Goal: Information Seeking & Learning: Find specific fact

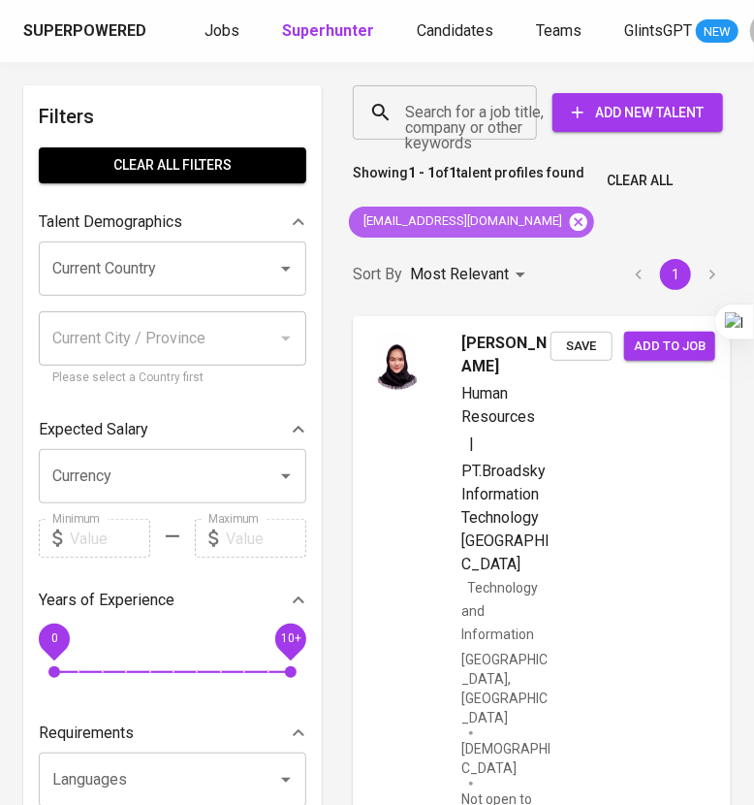
click at [570, 225] on icon at bounding box center [578, 220] width 17 height 17
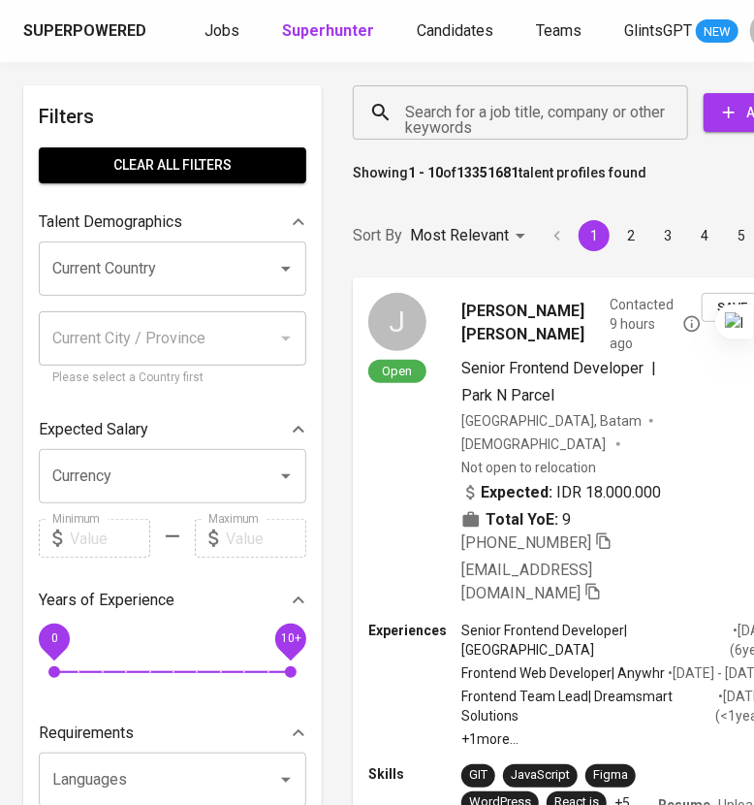
click at [460, 118] on input "Search for a job title, company or other keywords" at bounding box center [525, 112] width 250 height 37
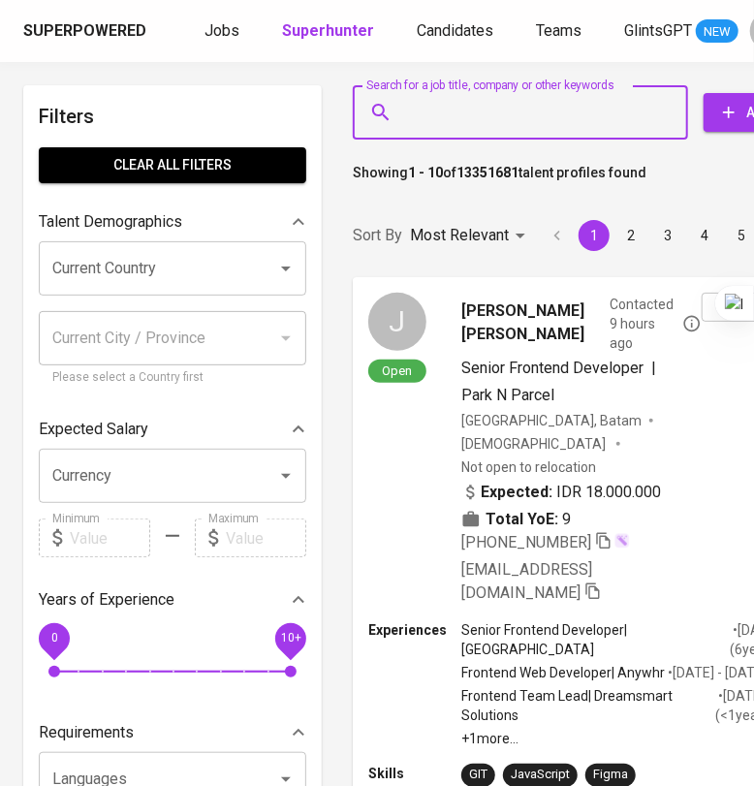
scroll to position [0, 133]
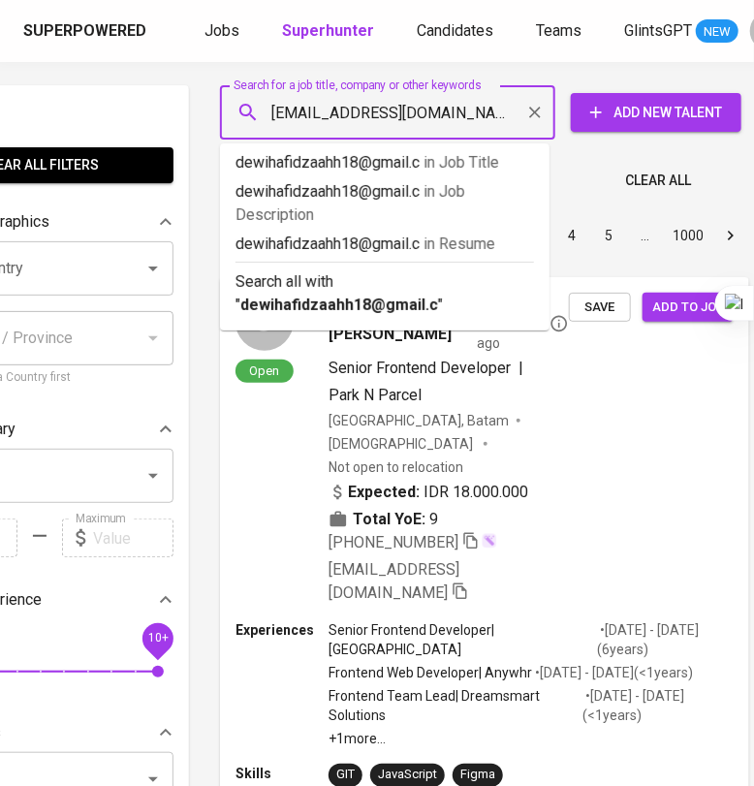
type input "[EMAIL_ADDRESS][DOMAIN_NAME]"
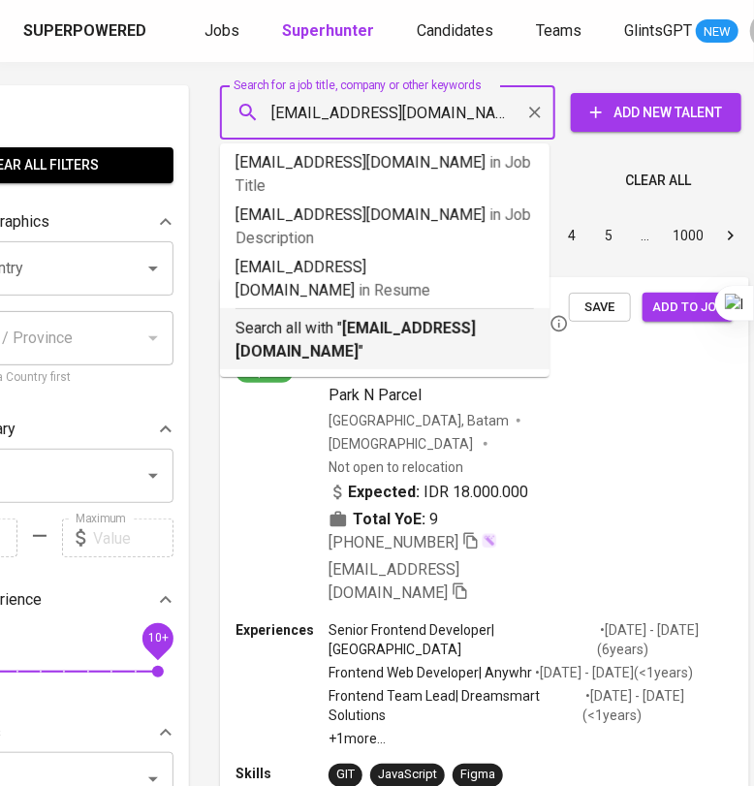
click at [412, 317] on p "Search all with " [EMAIL_ADDRESS][DOMAIN_NAME] "" at bounding box center [385, 340] width 299 height 47
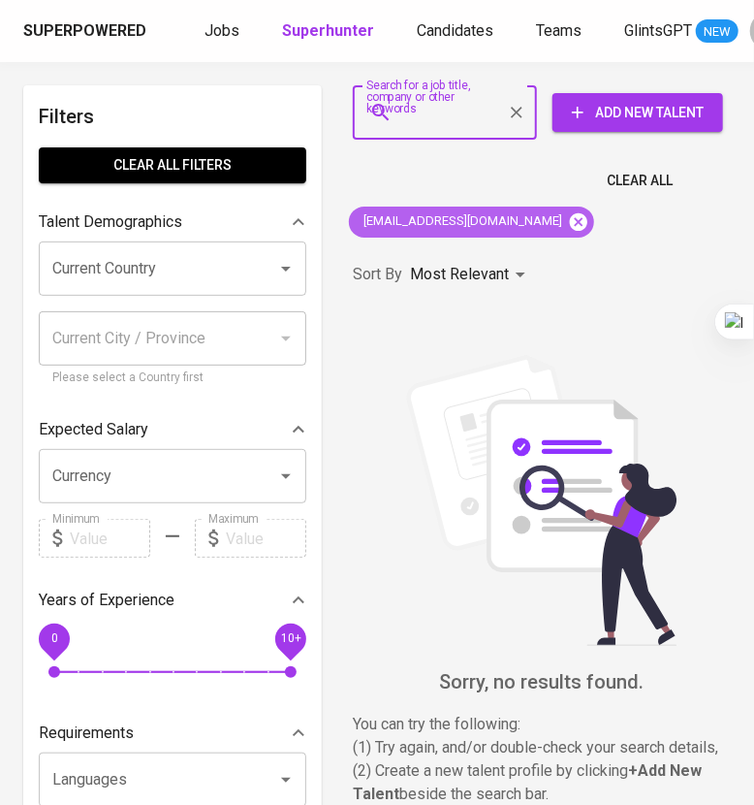
click at [568, 224] on icon at bounding box center [578, 221] width 21 height 21
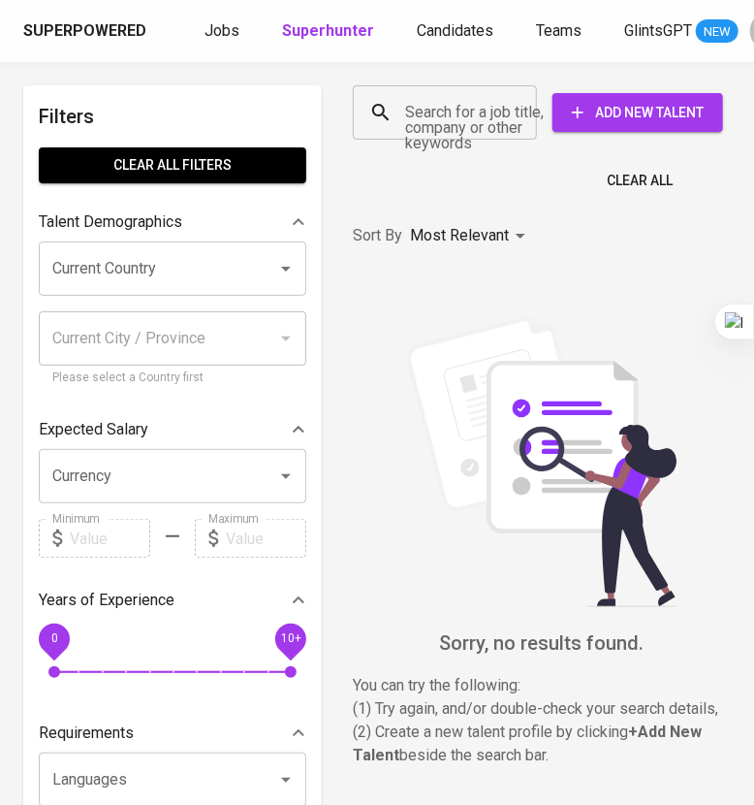
click at [458, 119] on input "Search for a job title, company or other keywords" at bounding box center [449, 112] width 99 height 37
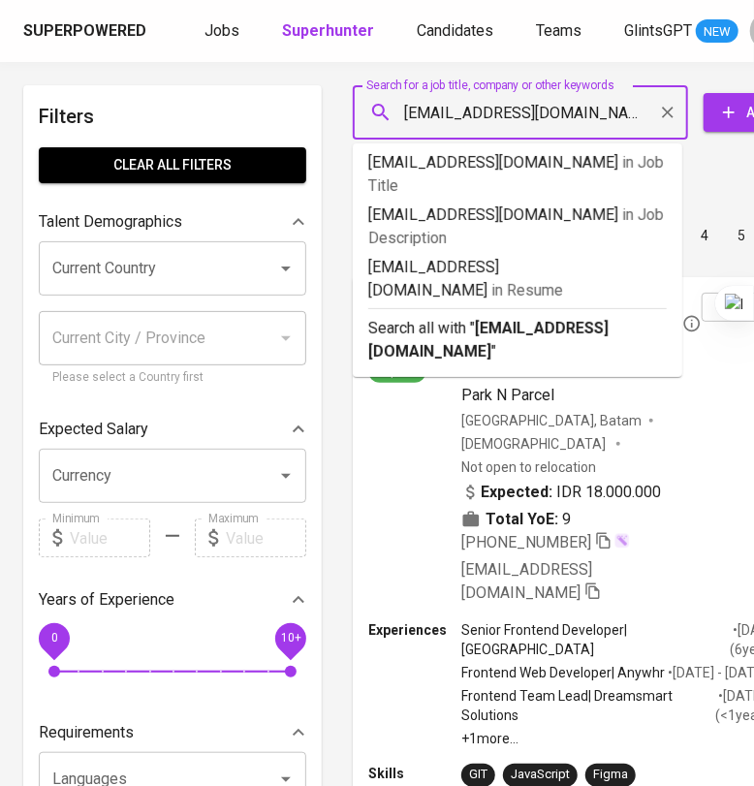
type input "[EMAIL_ADDRESS][DOMAIN_NAME]"
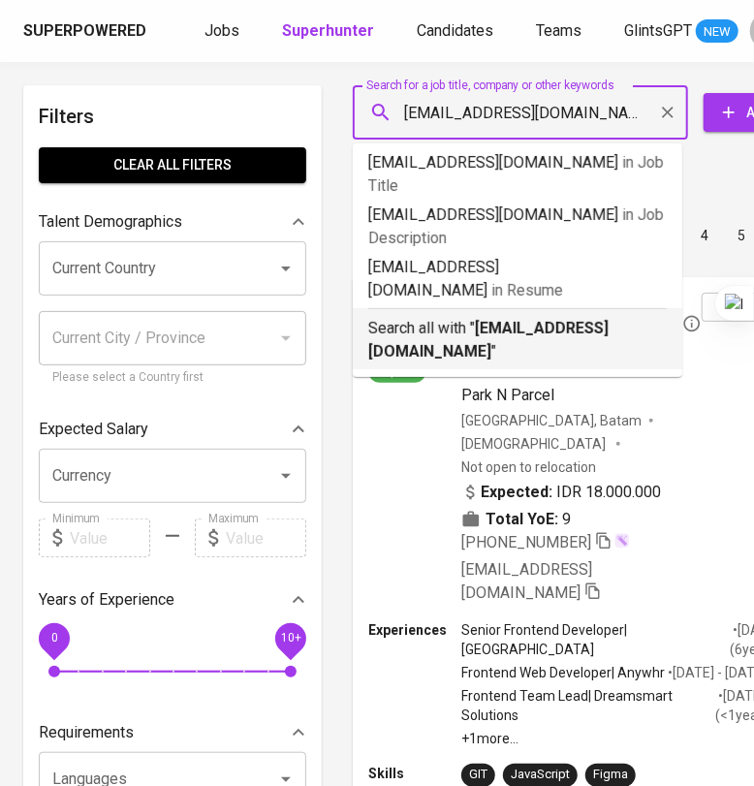
click at [541, 317] on p "Search all with " [EMAIL_ADDRESS][DOMAIN_NAME] "" at bounding box center [517, 340] width 299 height 47
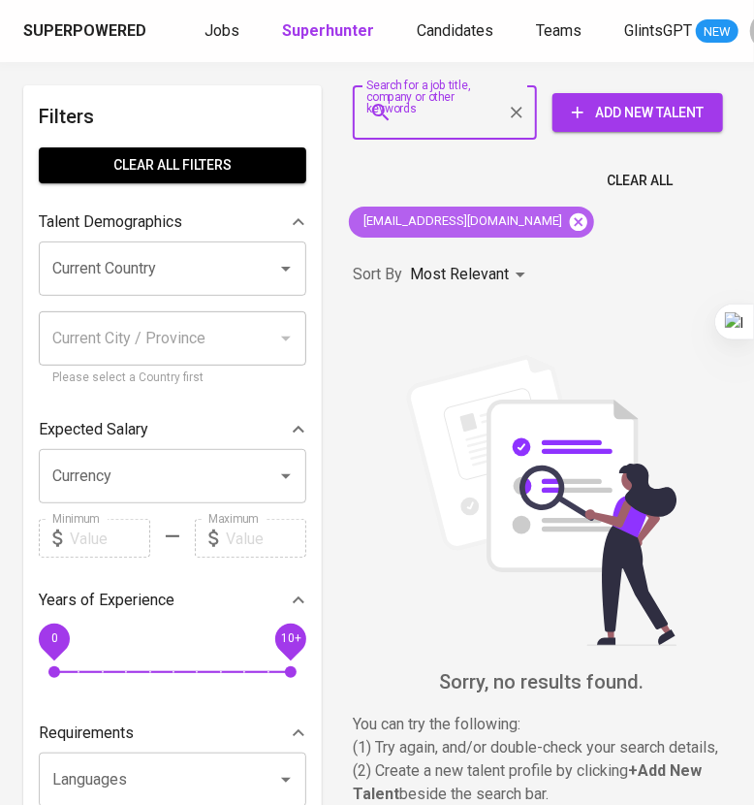
click at [568, 230] on icon at bounding box center [578, 221] width 21 height 21
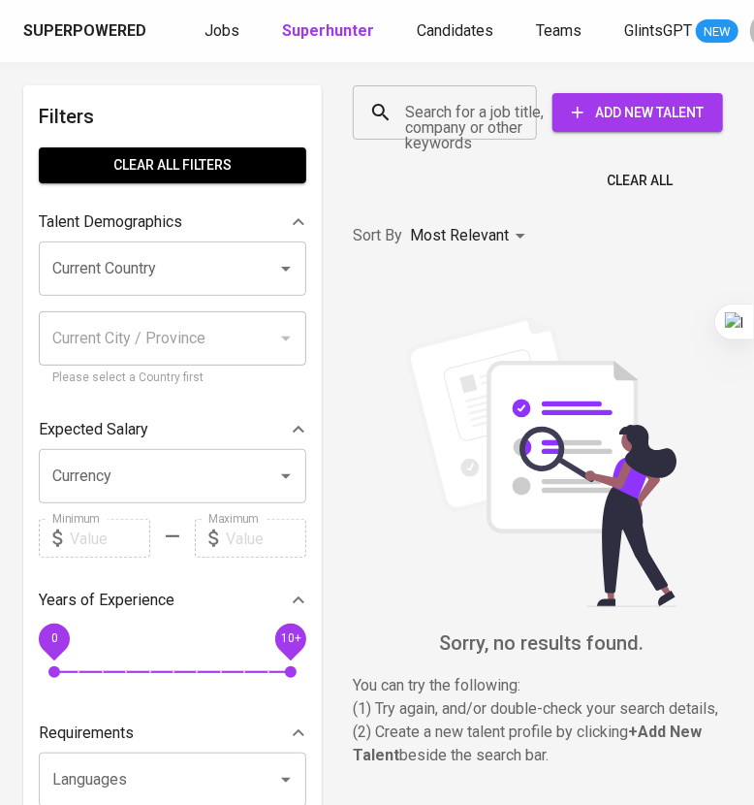
click at [458, 118] on input "Search for a job title, company or other keywords" at bounding box center [449, 112] width 99 height 37
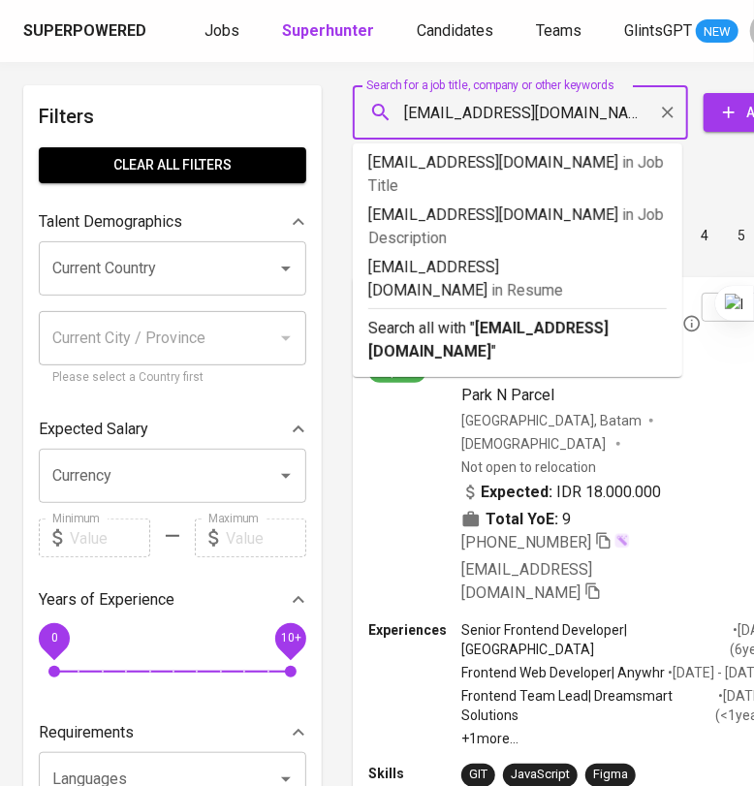
type input "[EMAIL_ADDRESS][DOMAIN_NAME]"
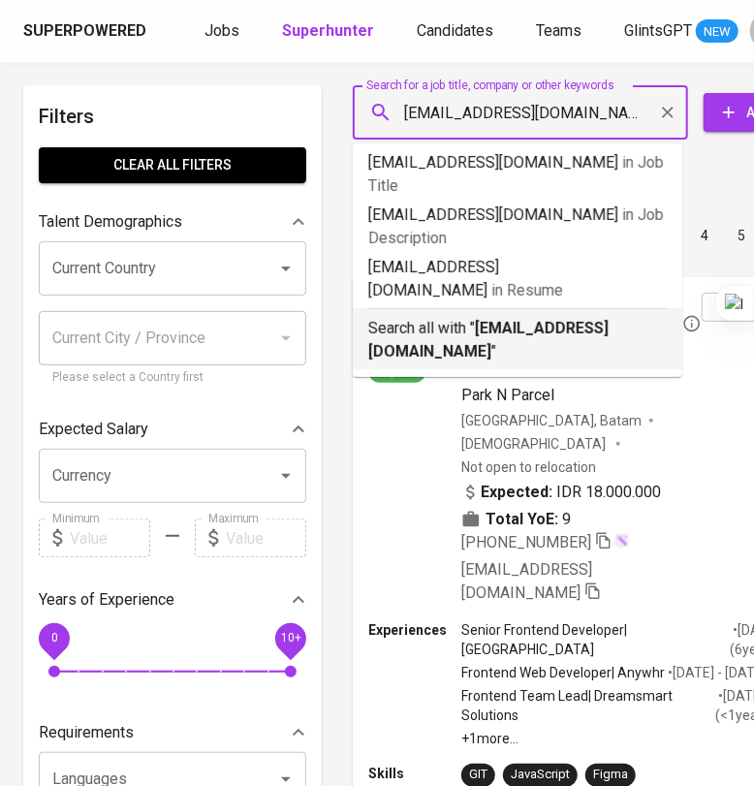
click at [505, 308] on div "Search all with " [EMAIL_ADDRESS][DOMAIN_NAME] "" at bounding box center [517, 335] width 299 height 55
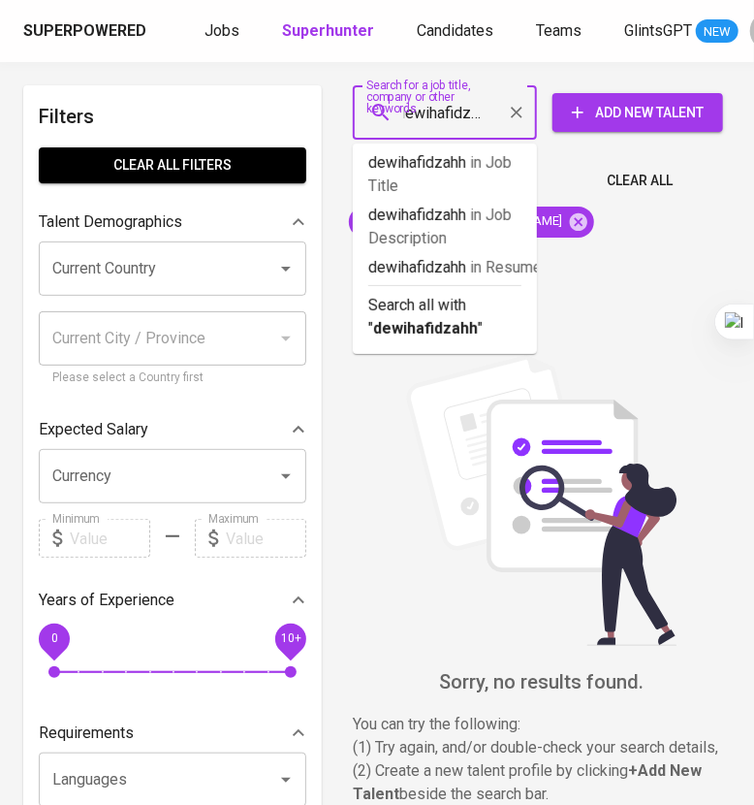
scroll to position [0, 16]
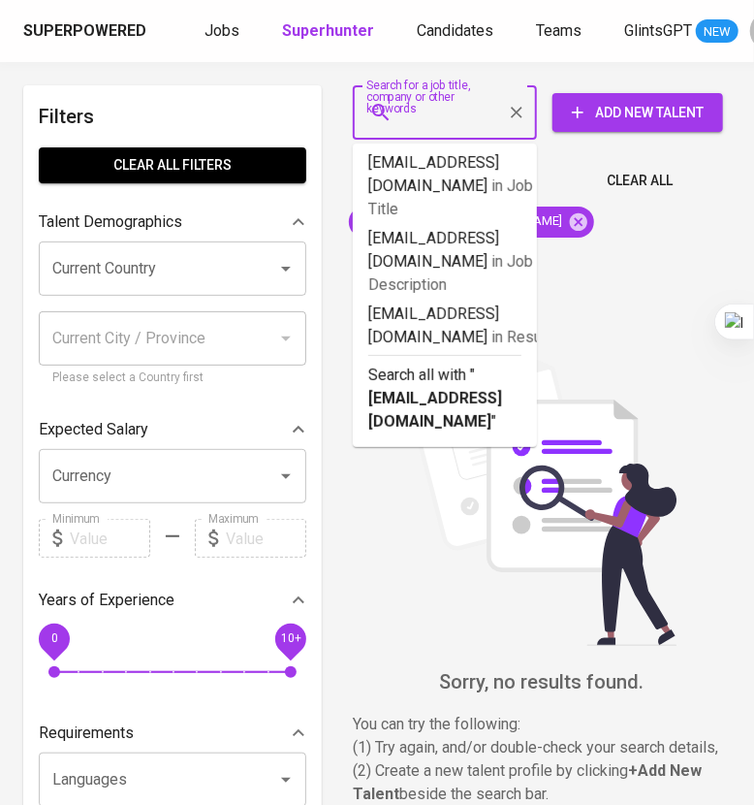
type input "[EMAIL_ADDRESS][DOMAIN_NAME]"
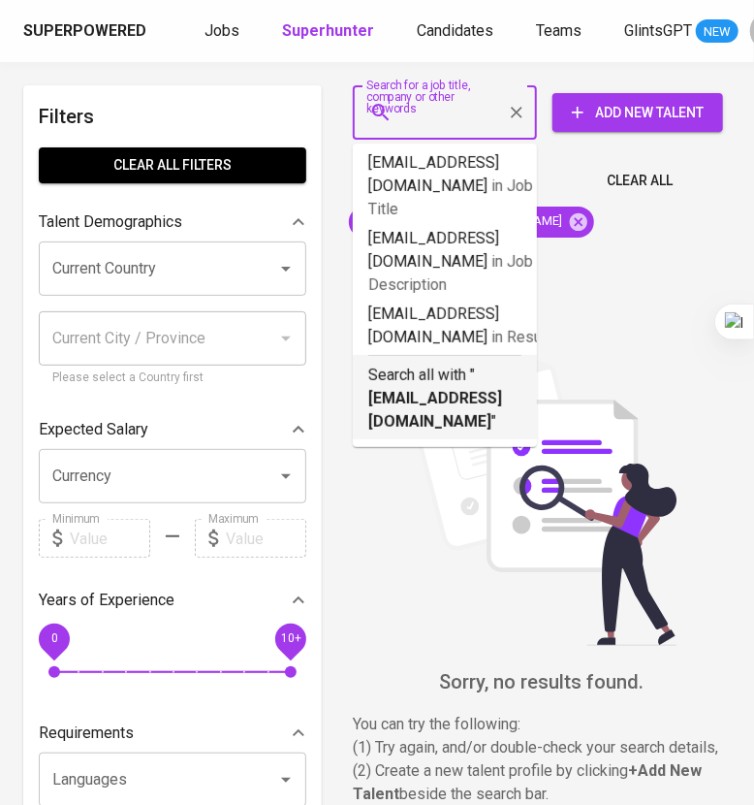
click at [489, 389] on b "[EMAIL_ADDRESS][DOMAIN_NAME]" at bounding box center [435, 410] width 134 height 42
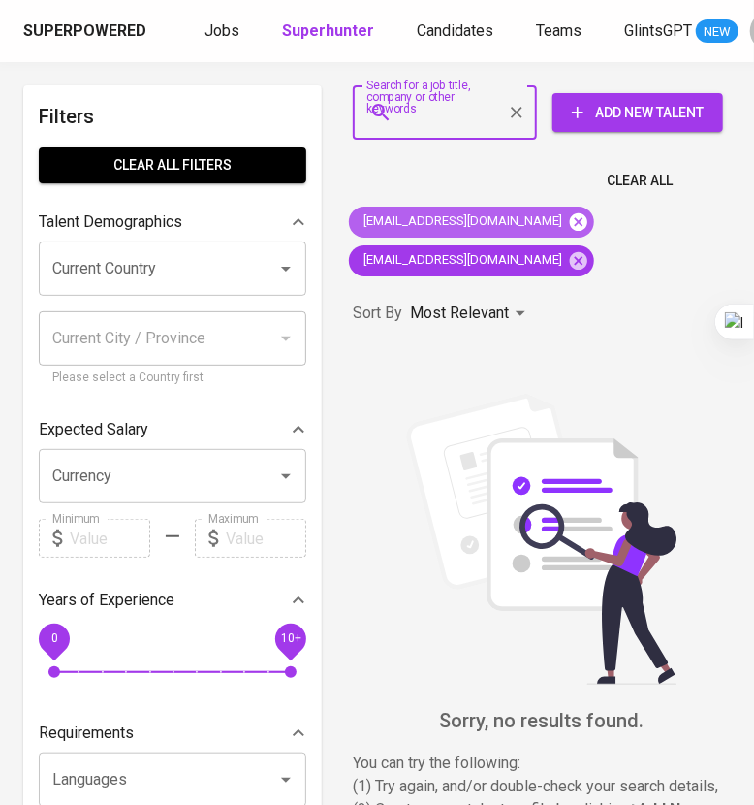
click at [568, 216] on icon at bounding box center [578, 221] width 21 height 21
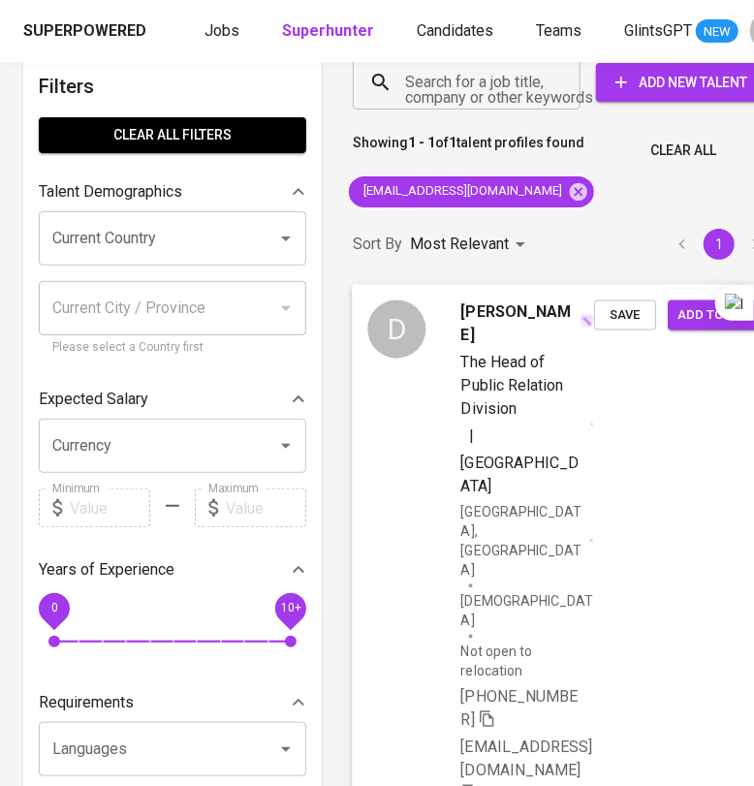
scroll to position [241, 0]
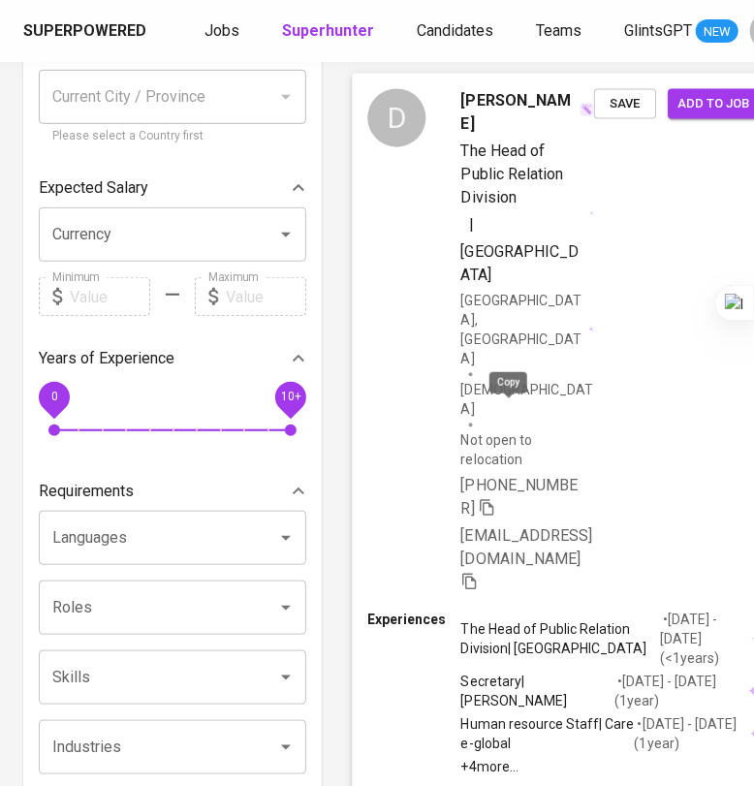
click at [496, 498] on icon "button" at bounding box center [487, 506] width 17 height 17
